Goal: Transaction & Acquisition: Purchase product/service

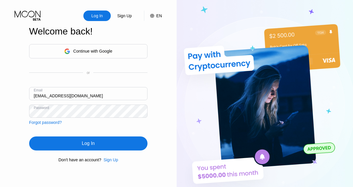
click at [141, 78] on div "Continue with Google or Email [EMAIL_ADDRESS][DOMAIN_NAME] Password Forgot pass…" at bounding box center [88, 84] width 118 height 80
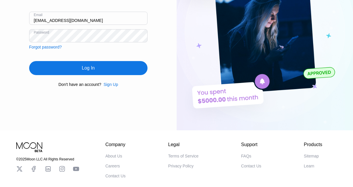
scroll to position [108, 0]
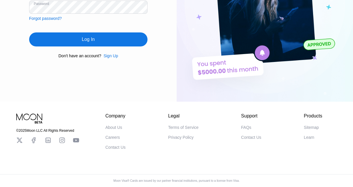
click at [91, 37] on div "Log In" at bounding box center [88, 39] width 13 height 6
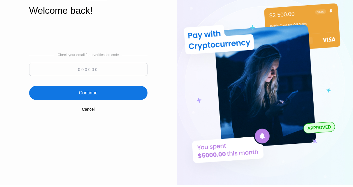
scroll to position [20, 0]
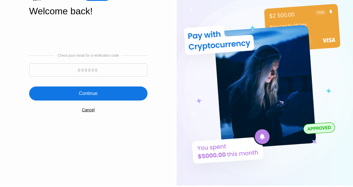
click at [100, 66] on input at bounding box center [88, 69] width 118 height 13
paste input "467038"
type input "467038"
click at [96, 95] on div "Continue" at bounding box center [88, 93] width 19 height 6
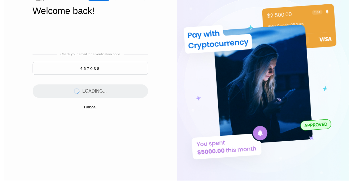
scroll to position [0, 0]
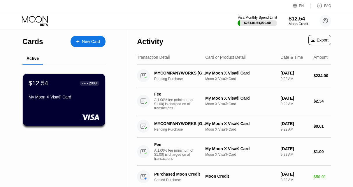
click at [291, 19] on div "$12.54" at bounding box center [299, 18] width 20 height 6
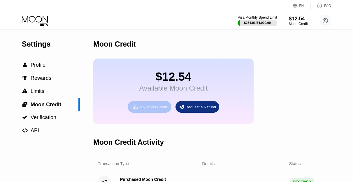
click at [145, 110] on div "Buy Moon Credit" at bounding box center [153, 107] width 28 height 5
type input "0"
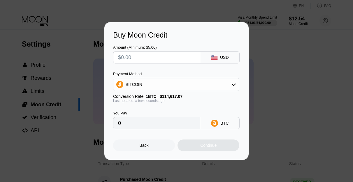
click at [159, 57] on input "text" at bounding box center [156, 58] width 77 height 12
type input "$2"
type input "0.00001745"
type input "$23"
type input "0.00020067"
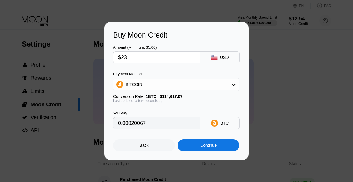
type input "$230"
type input "0.00200669"
type input "$23"
type input "0.00020067"
type input "$230"
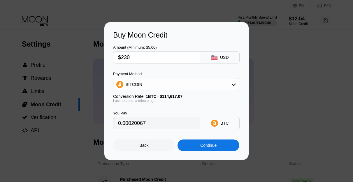
type input "0.00200669"
type input "$230"
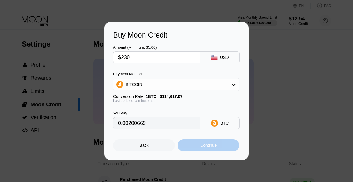
click at [205, 148] on div "Continue" at bounding box center [208, 145] width 16 height 5
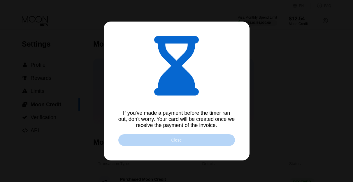
click at [171, 140] on div "Close" at bounding box center [176, 140] width 117 height 12
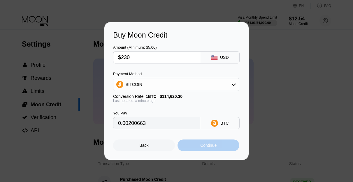
click at [202, 147] on div "Continue" at bounding box center [208, 145] width 16 height 5
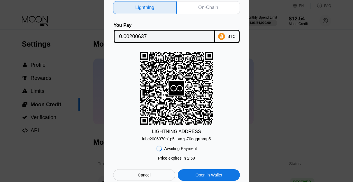
click at [206, 8] on div "On-Chain" at bounding box center [208, 8] width 20 height 6
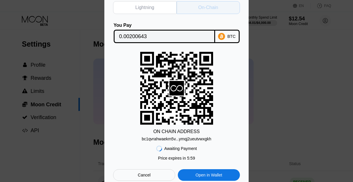
click at [202, 7] on div "On-Chain" at bounding box center [208, 8] width 20 height 6
click at [181, 140] on div "bc1qvrahwaekm5v...ymqj2ueutvwxgkh" at bounding box center [177, 139] width 70 height 5
click at [176, 34] on input "0.00200643" at bounding box center [164, 37] width 90 height 12
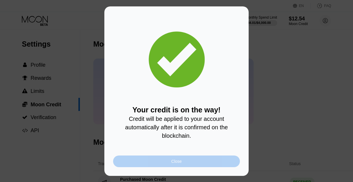
click at [169, 165] on div "Close" at bounding box center [176, 162] width 127 height 12
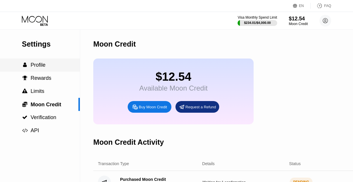
click at [39, 68] on span "Profile" at bounding box center [38, 65] width 15 height 6
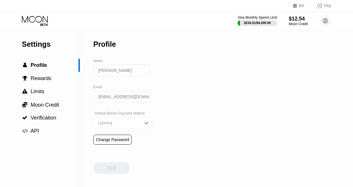
click at [31, 23] on icon at bounding box center [35, 21] width 27 height 10
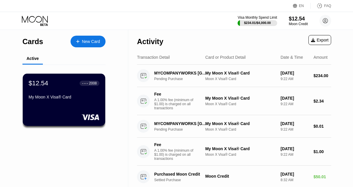
click at [34, 59] on div "Active" at bounding box center [33, 58] width 12 height 5
click at [33, 18] on icon at bounding box center [35, 21] width 27 height 10
click at [55, 96] on div "My Moon X Visa® Card" at bounding box center [63, 96] width 71 height 5
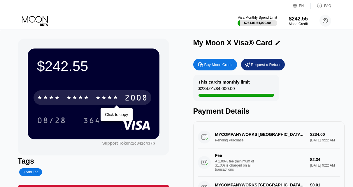
click at [91, 100] on div "* * * * * * * * * * * * 2008" at bounding box center [93, 97] width 118 height 15
